Goal: Task Accomplishment & Management: Manage account settings

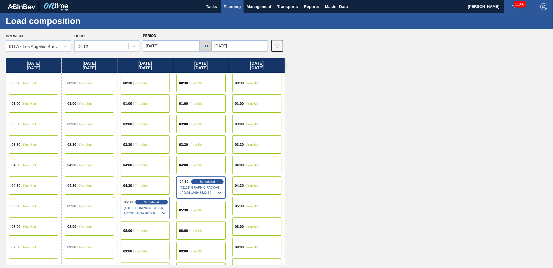
click at [231, 7] on span "Planning" at bounding box center [231, 6] width 17 height 7
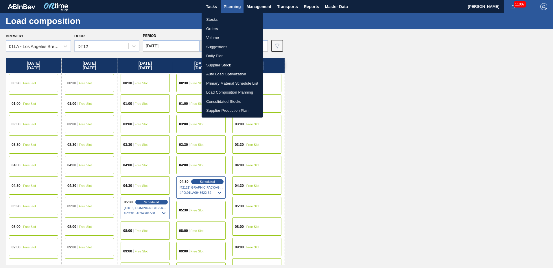
click at [229, 49] on li "Suggestions" at bounding box center [231, 46] width 61 height 9
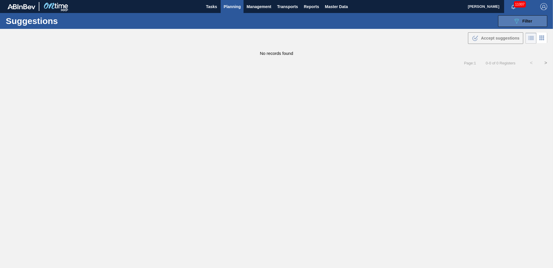
click at [524, 22] on span "Filter" at bounding box center [527, 21] width 10 height 5
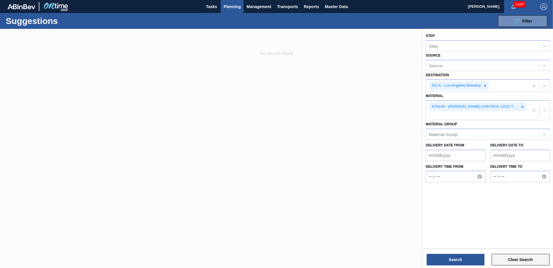
click at [516, 260] on button "Clear Search" at bounding box center [520, 260] width 58 height 12
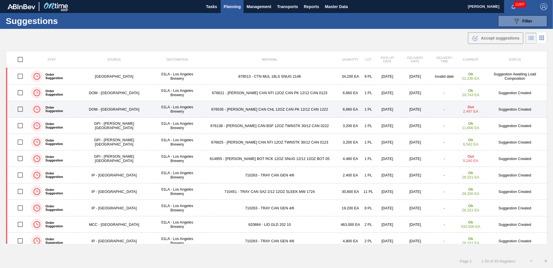
click at [467, 108] on strong "Out" at bounding box center [470, 107] width 6 height 4
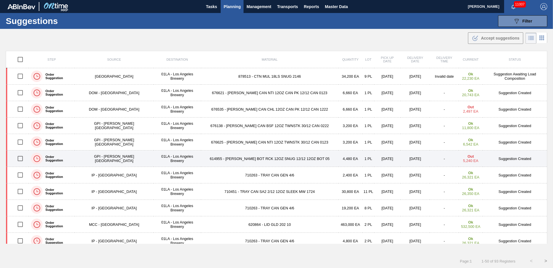
click at [236, 156] on td "614955 - CARR BOT RCK 12OZ SNUG 12/12 12OZ BOT 05" at bounding box center [269, 159] width 137 height 16
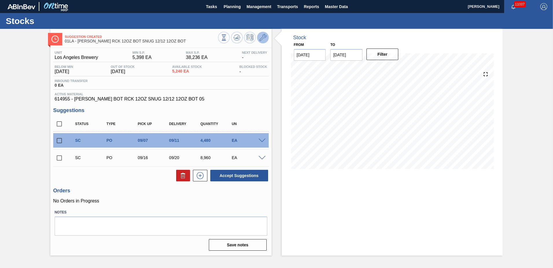
click at [264, 38] on icon at bounding box center [262, 37] width 7 height 7
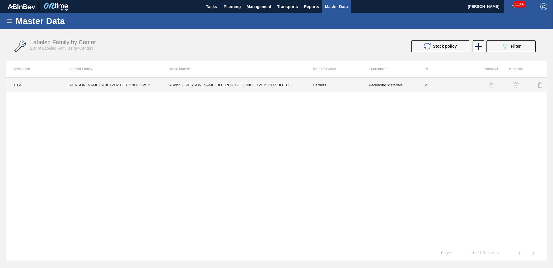
click at [205, 84] on td "614955 - CARR BOT RCK 12OZ SNUG 12/12 12OZ BOT 05" at bounding box center [234, 85] width 144 height 14
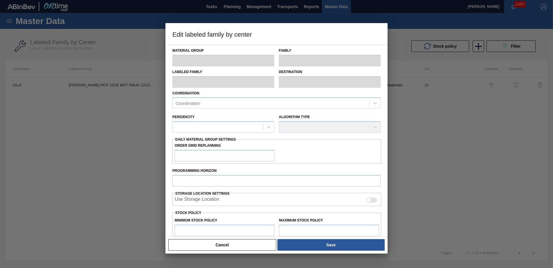
type input "Carriers"
type input "Bottle Carriers"
type input "CARR RCK 12OZ BOT SNUG 12/12 12OZ BOT"
type input "01LA - Los Angeles Brewery"
type input "21"
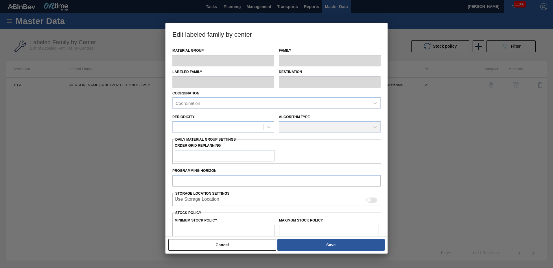
type input "5,398"
type input "38,236"
type input "0"
type input "5,398"
checkbox input "true"
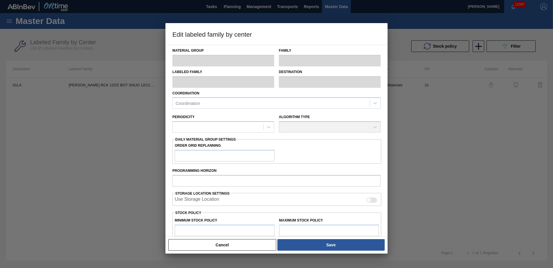
checkbox input "true"
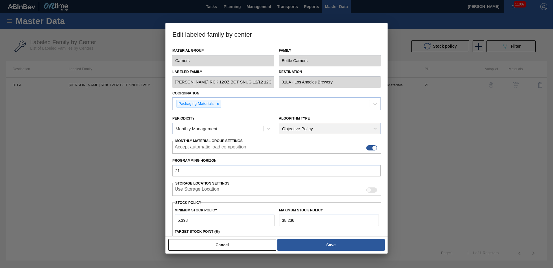
drag, startPoint x: 205, startPoint y: 220, endPoint x: -1, endPoint y: 204, distance: 207.3
click at [0, 0] on html "Tasks Planning Management Transports Reports Master Data Greta Adams 11007 Mark…" at bounding box center [276, 0] width 553 height 0
type input "5"
type input "50"
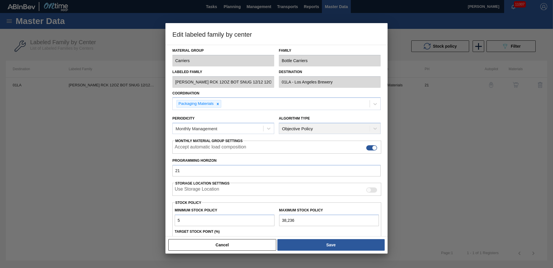
type input "50"
type input "500"
type input "5,000"
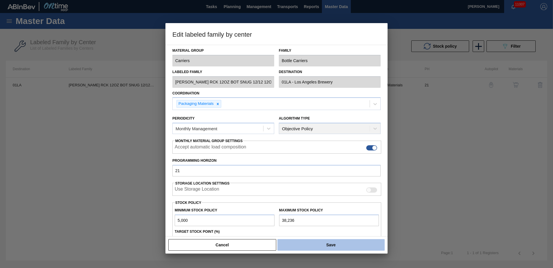
type input "5,000"
click at [320, 246] on button "Save" at bounding box center [330, 245] width 107 height 12
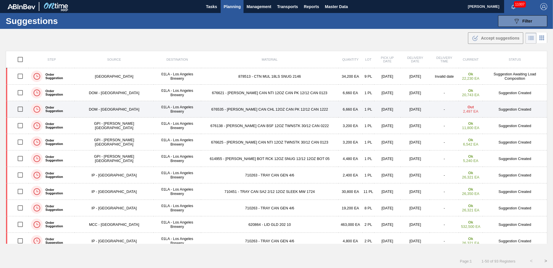
click at [281, 111] on td "676535 - CARR CAN CHL 12OZ CAN PK 12/12 CAN 1222" at bounding box center [269, 109] width 137 height 16
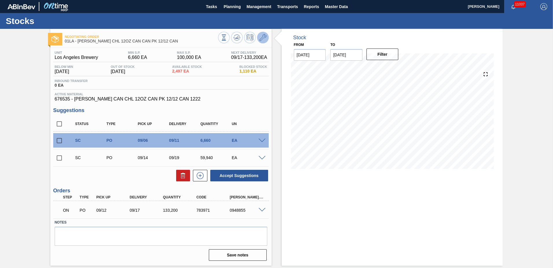
click at [259, 36] on button at bounding box center [263, 38] width 12 height 12
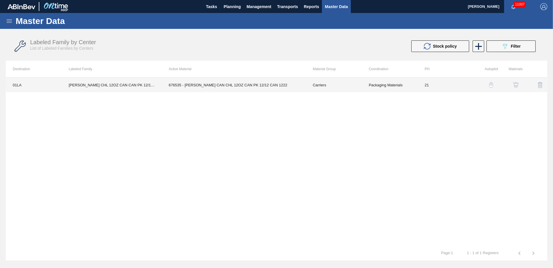
click at [232, 86] on td "676535 - CARR CAN CHL 12OZ CAN PK 12/12 CAN 1222" at bounding box center [234, 85] width 144 height 14
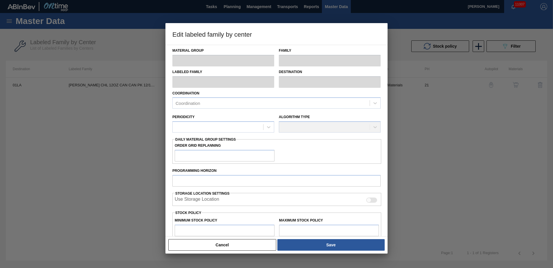
type input "Carriers"
type input "Can Carriers"
type input "CARR CHL 12OZ CAN CAN PK 12/12 CAN"
type input "01LA - Los Angeles Brewery"
type input "21"
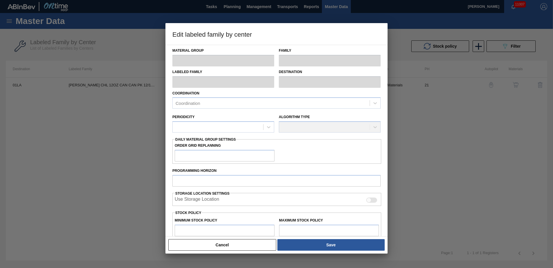
type input "6,660"
type input "100,000"
type input "0"
type input "6,660"
checkbox input "true"
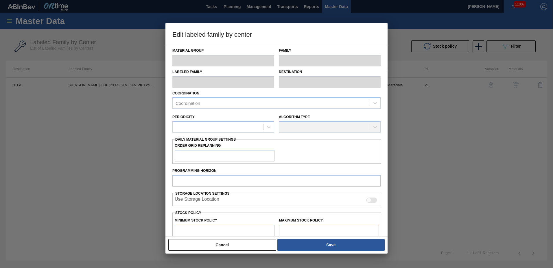
checkbox input "true"
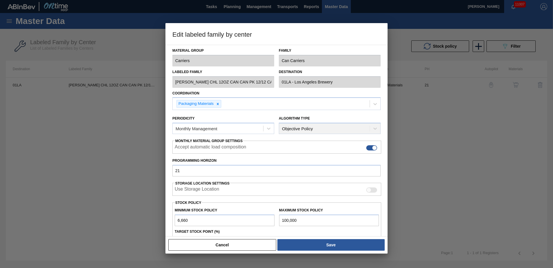
drag, startPoint x: 237, startPoint y: 221, endPoint x: 54, endPoint y: 201, distance: 183.4
click at [54, 201] on div "Edit labeled family by center Material Group Carriers Family Can Carriers Label…" at bounding box center [276, 134] width 553 height 268
click at [236, 246] on button "Cancel" at bounding box center [222, 245] width 108 height 12
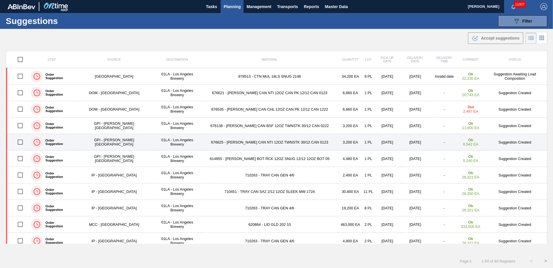
scroll to position [648, 0]
